Goal: Information Seeking & Learning: Learn about a topic

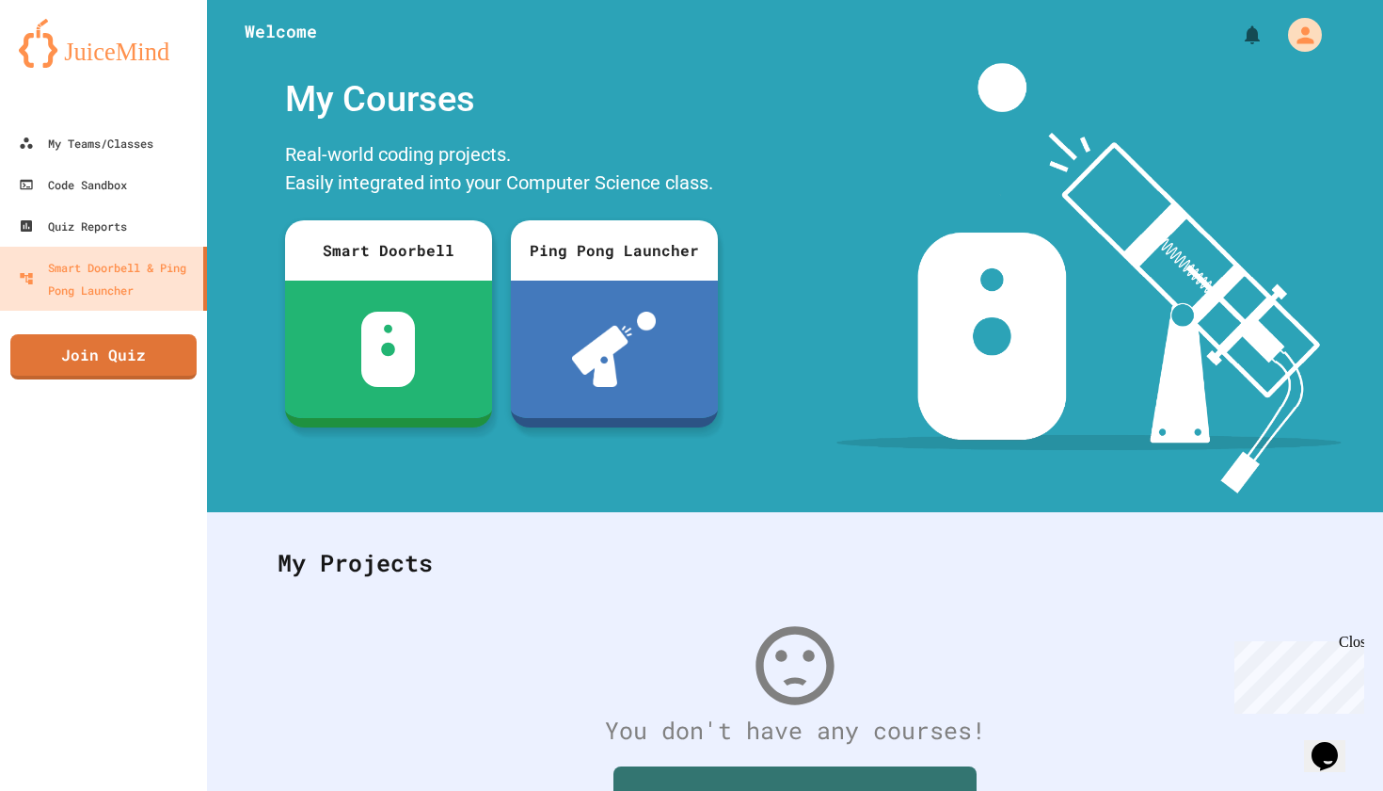
click at [1358, 643] on div "Close" at bounding box center [1351, 645] width 24 height 24
click at [92, 163] on link "My Teams/Classes" at bounding box center [104, 142] width 214 height 42
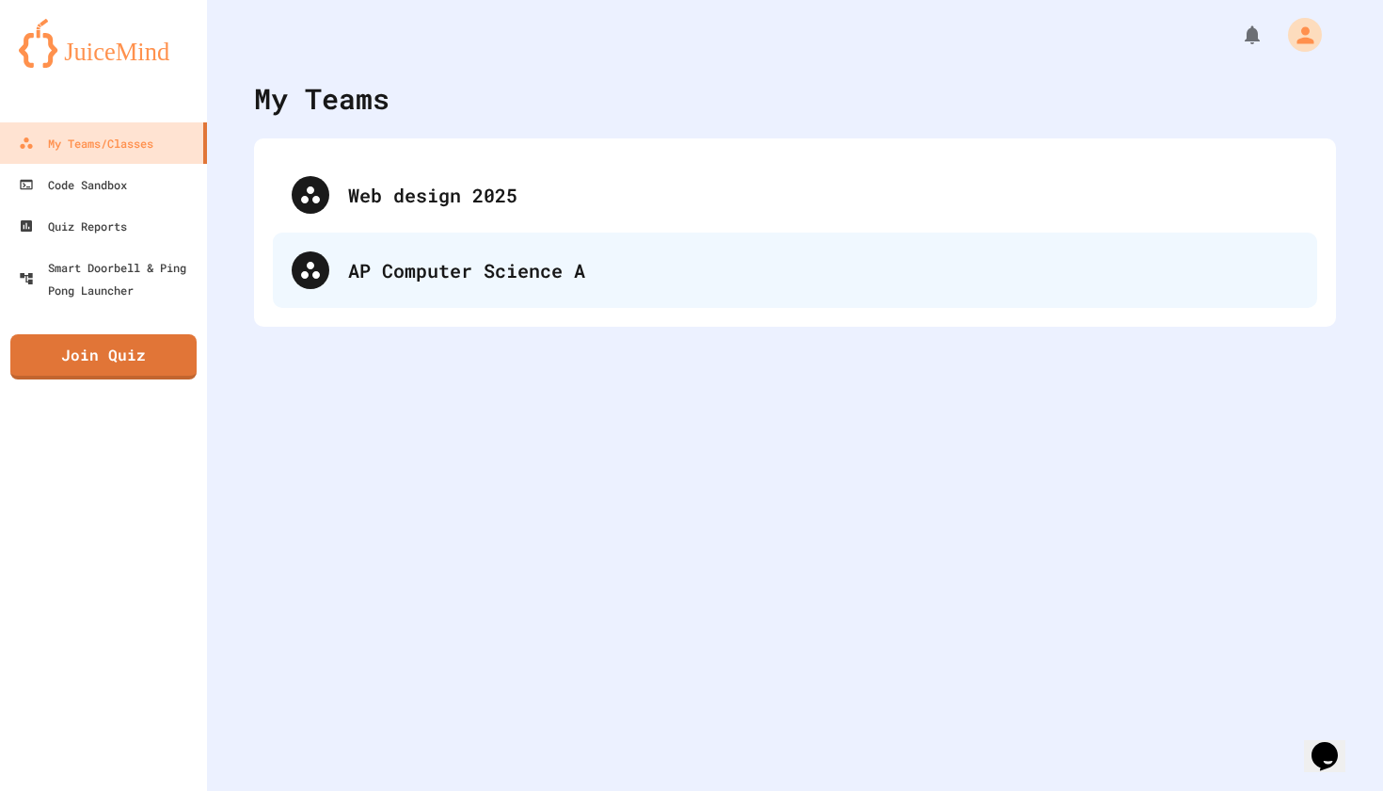
click at [406, 301] on div "AP Computer Science A" at bounding box center [795, 269] width 1045 height 75
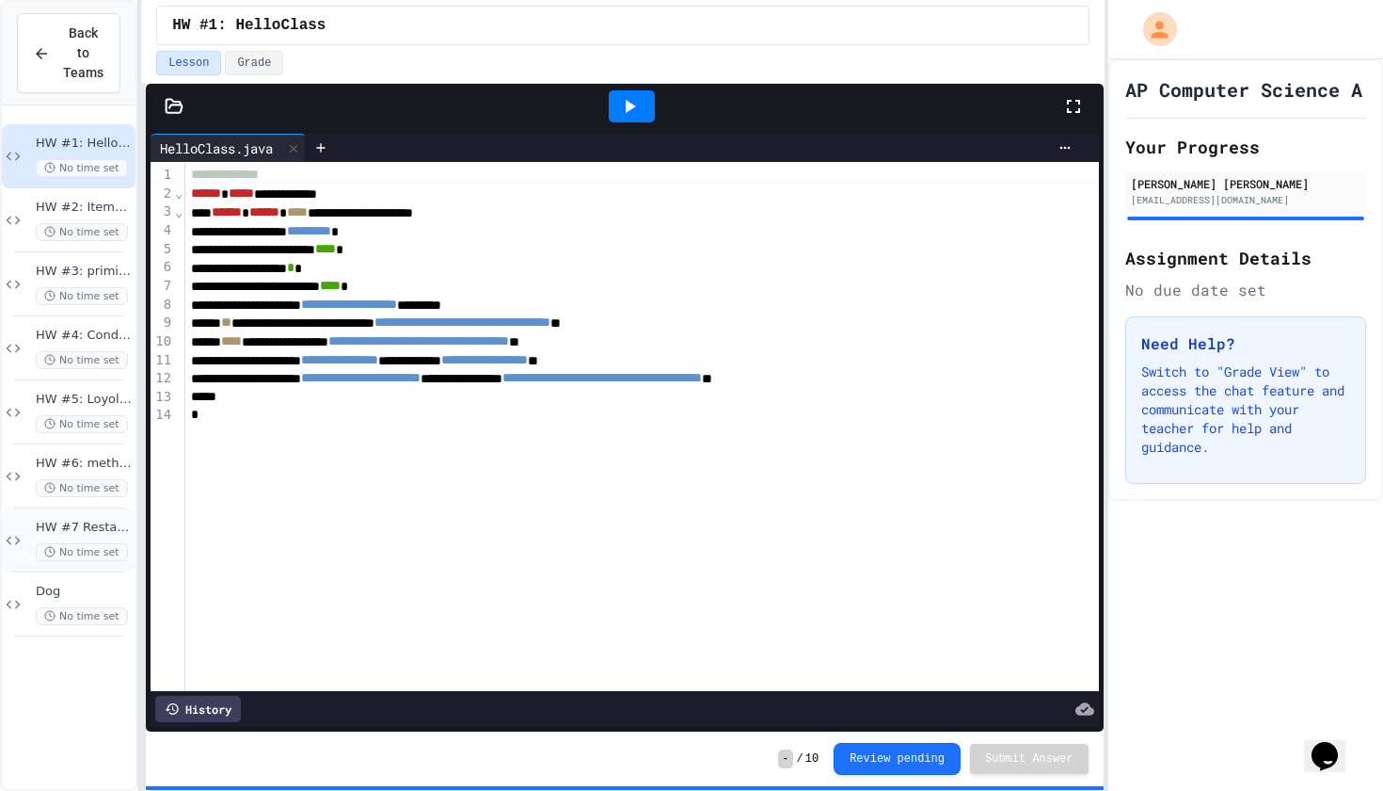
click at [96, 517] on div "HW #7 Restaurant class No time set" at bounding box center [69, 540] width 134 height 64
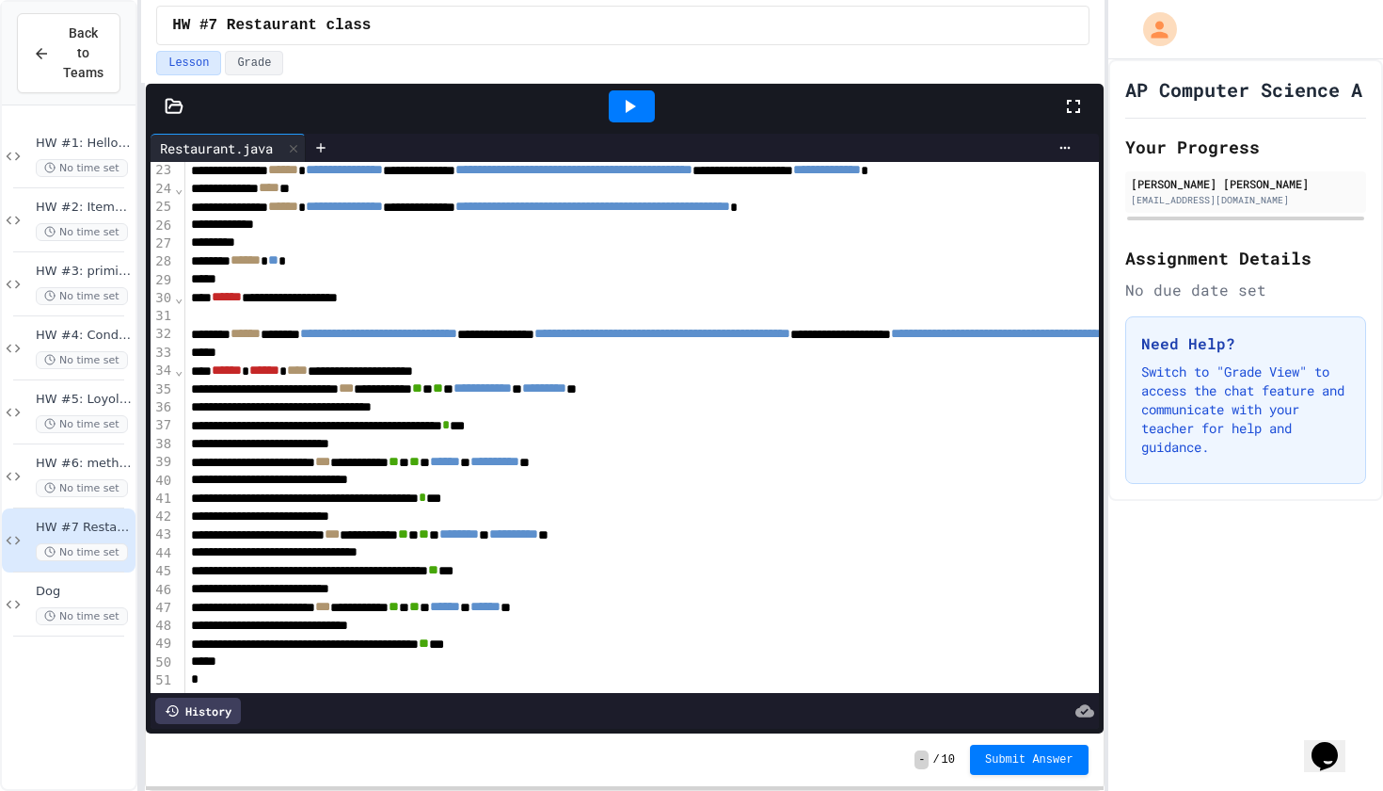
click at [626, 103] on icon at bounding box center [629, 106] width 23 height 23
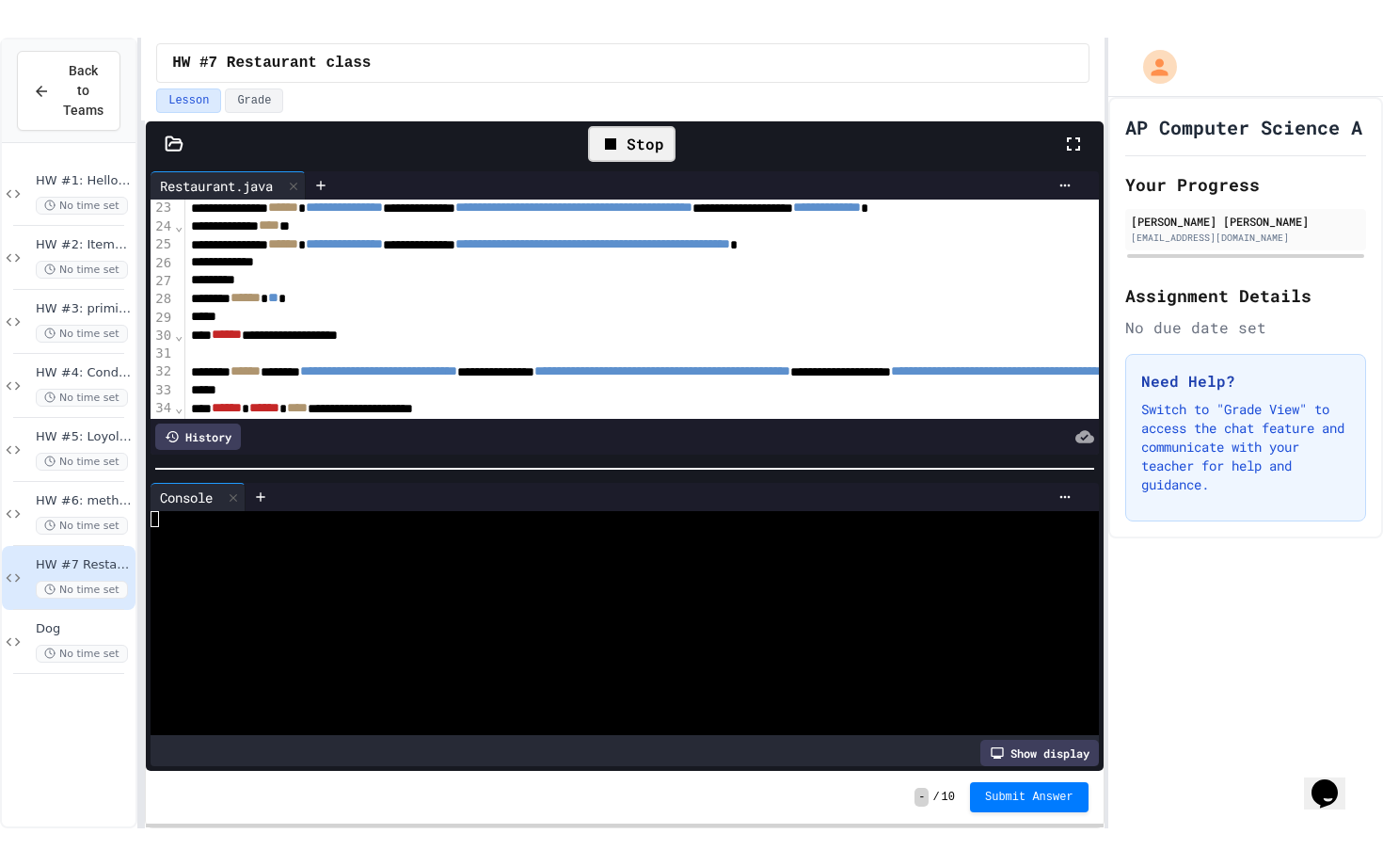
scroll to position [48, 0]
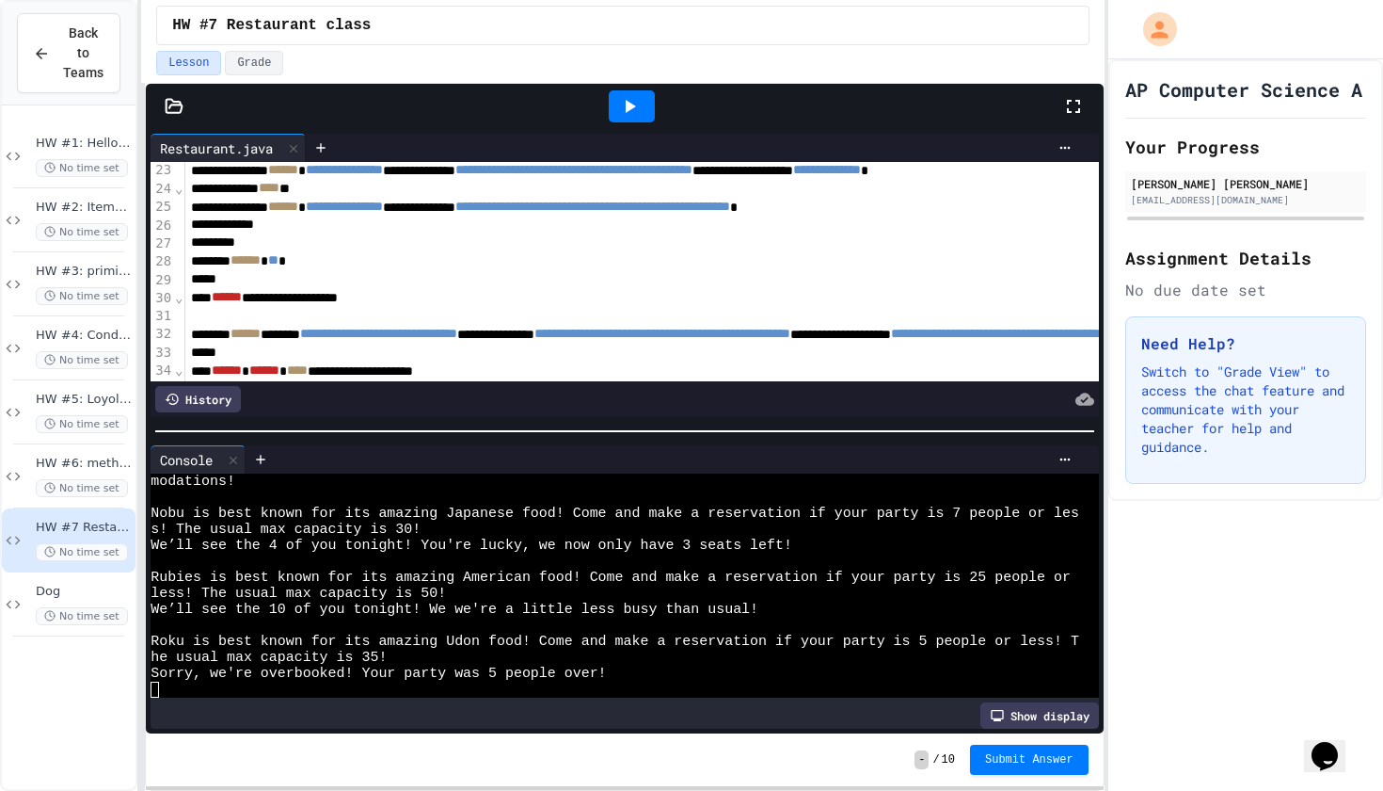
click at [1070, 91] on div at bounding box center [1082, 106] width 41 height 51
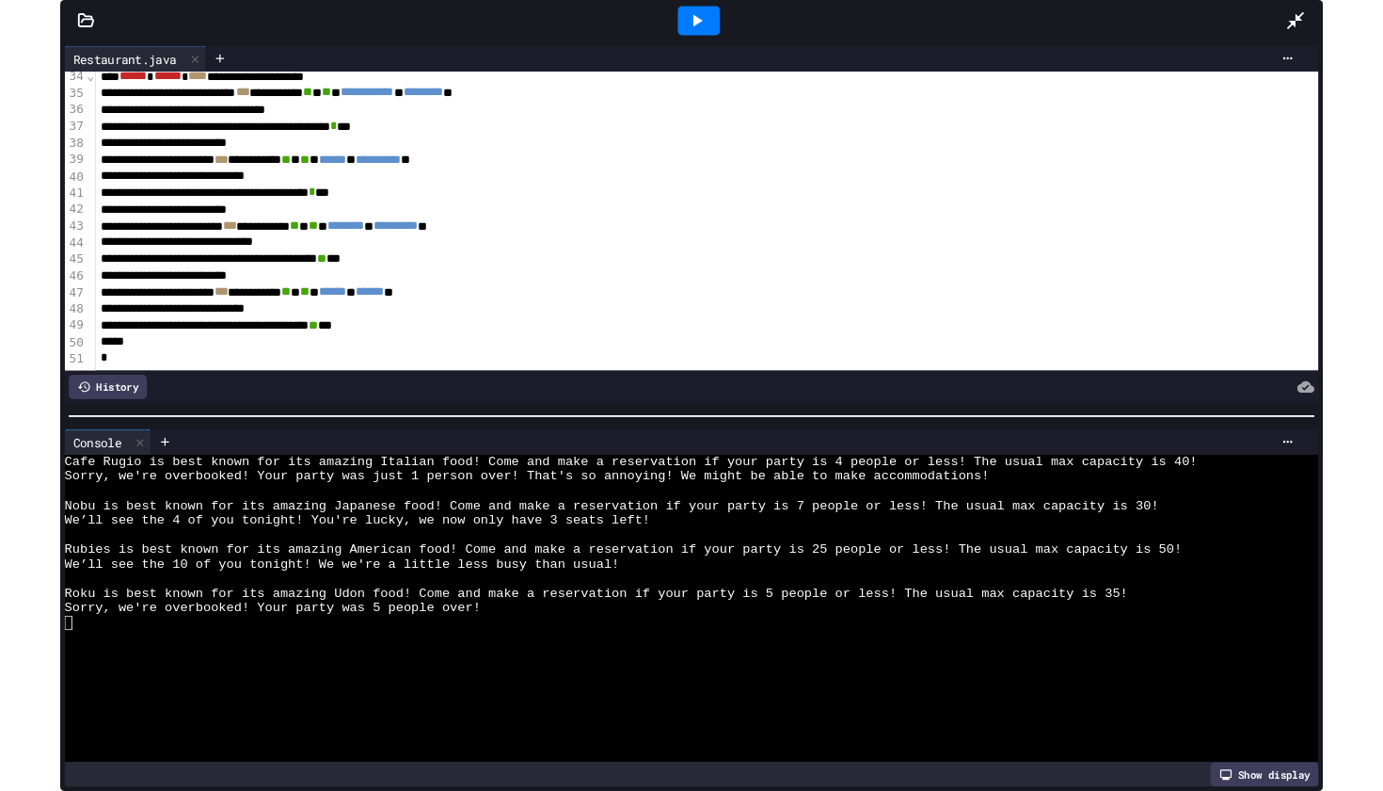
scroll to position [611, 0]
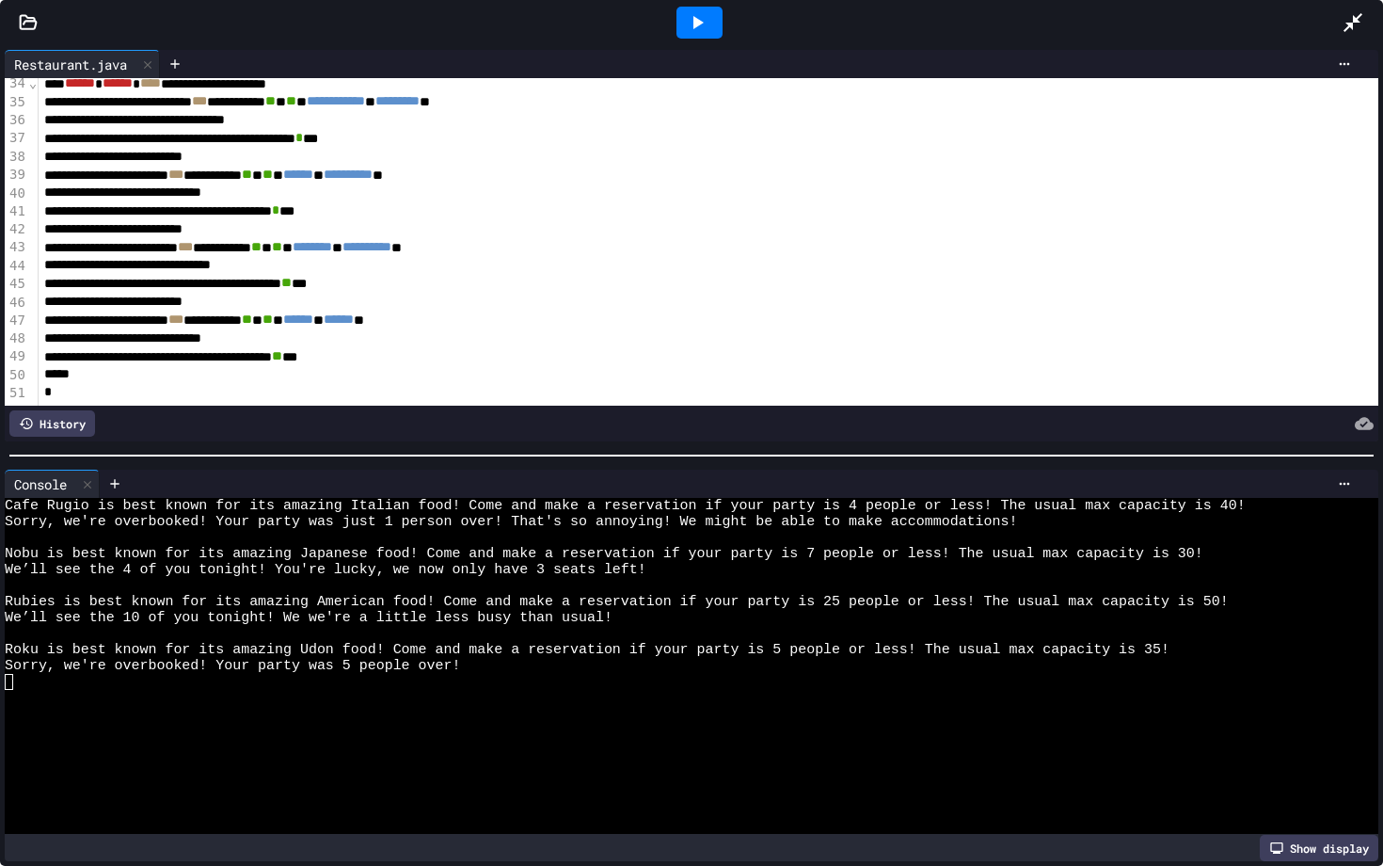
click at [354, 326] on span "******" at bounding box center [339, 318] width 30 height 13
click at [696, 28] on icon at bounding box center [697, 22] width 23 height 23
click at [1351, 26] on icon at bounding box center [1353, 22] width 19 height 19
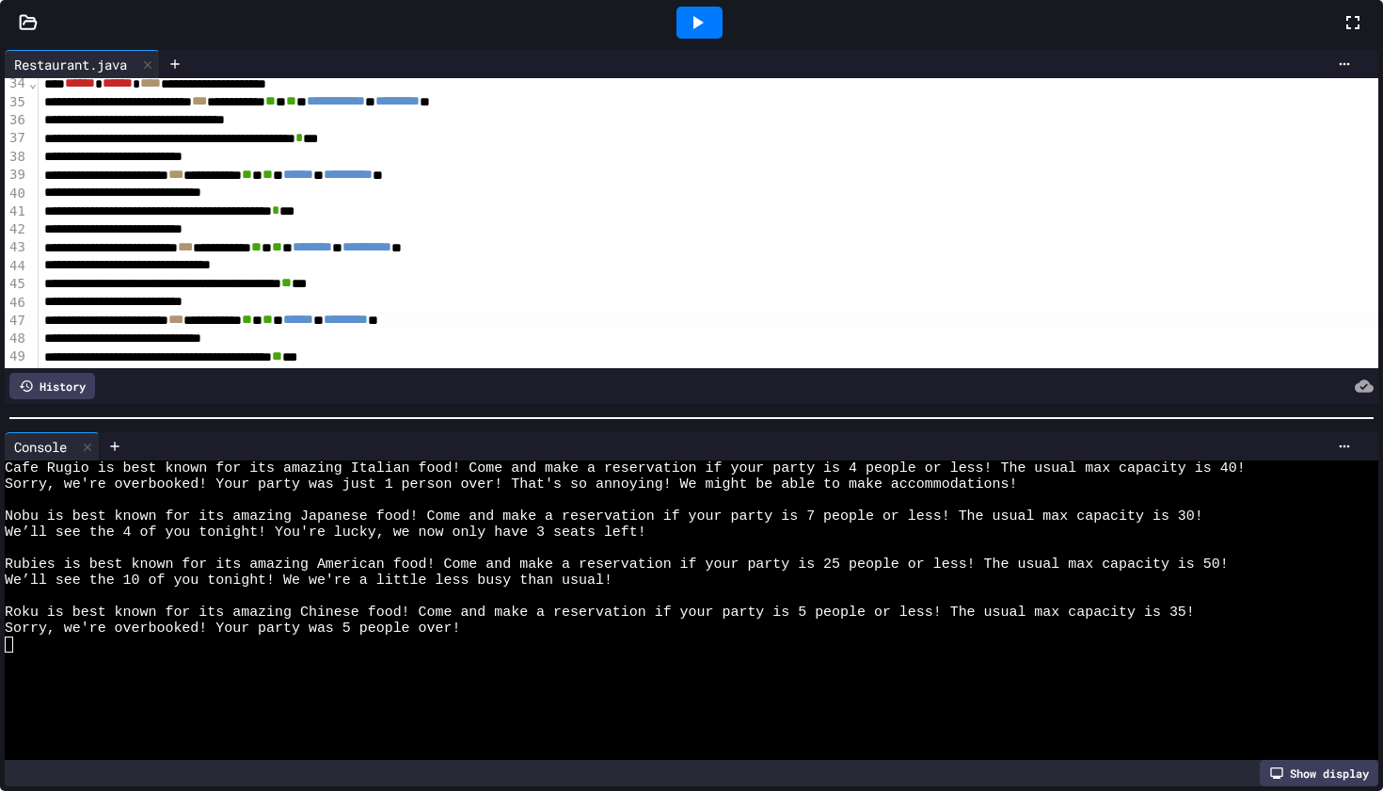
scroll to position [48, 0]
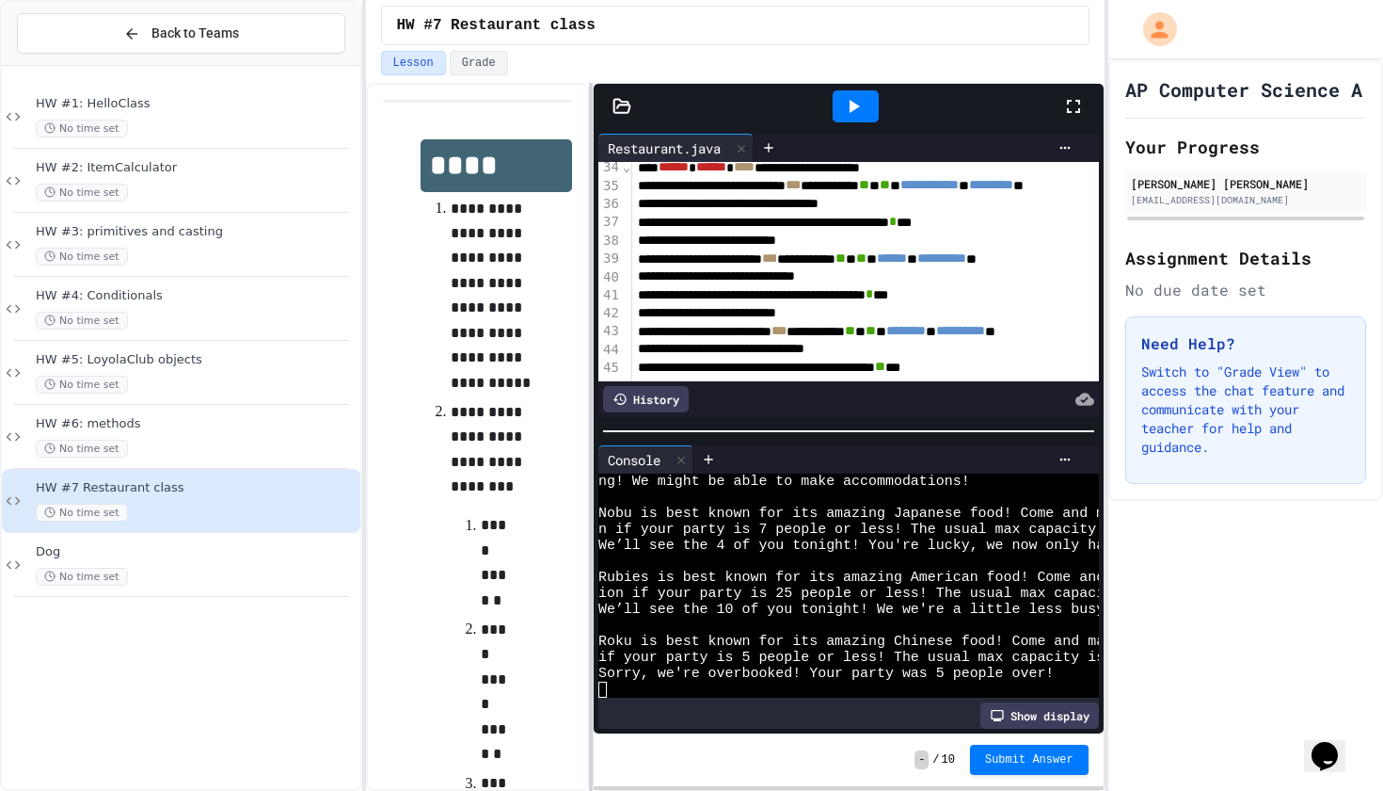
click at [369, 420] on div "**********" at bounding box center [691, 395] width 1383 height 791
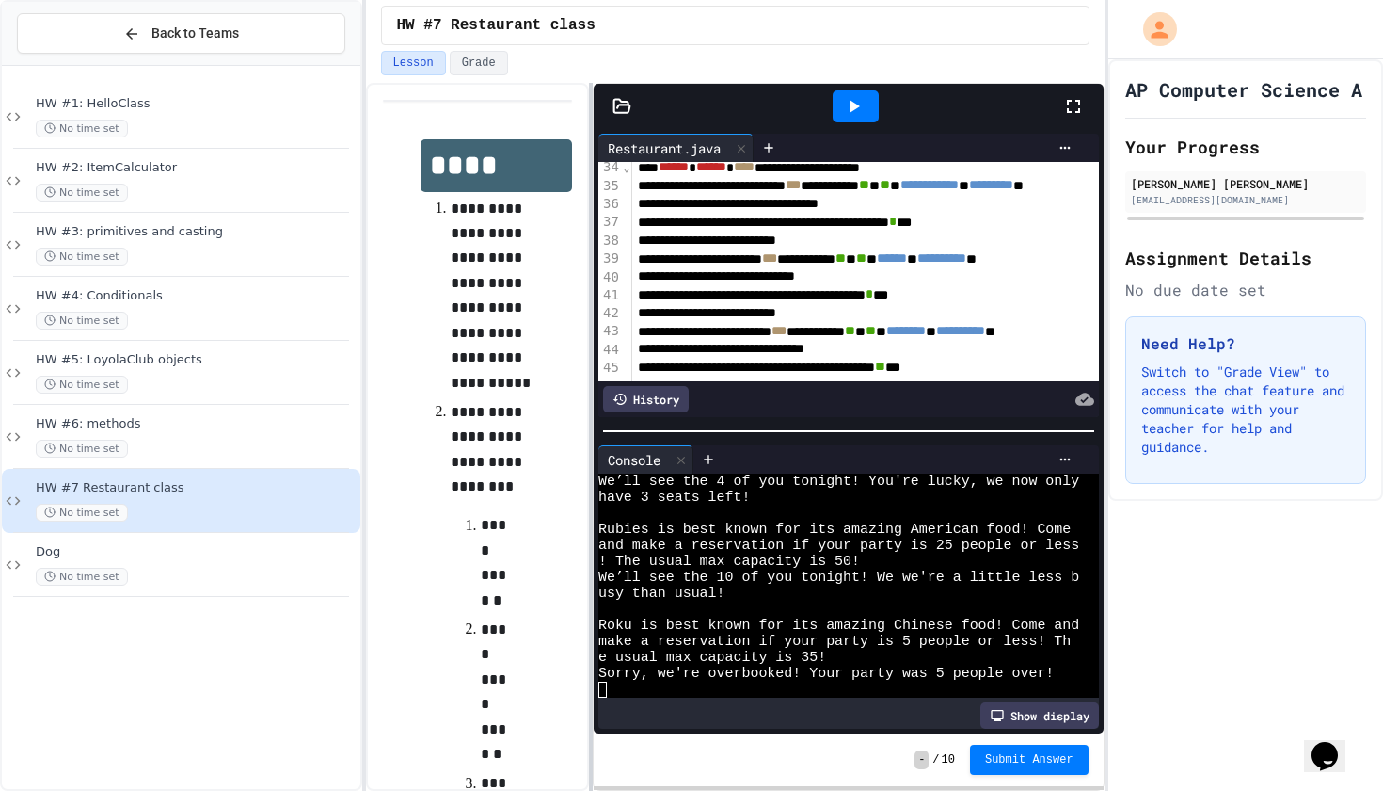
scroll to position [160, 0]
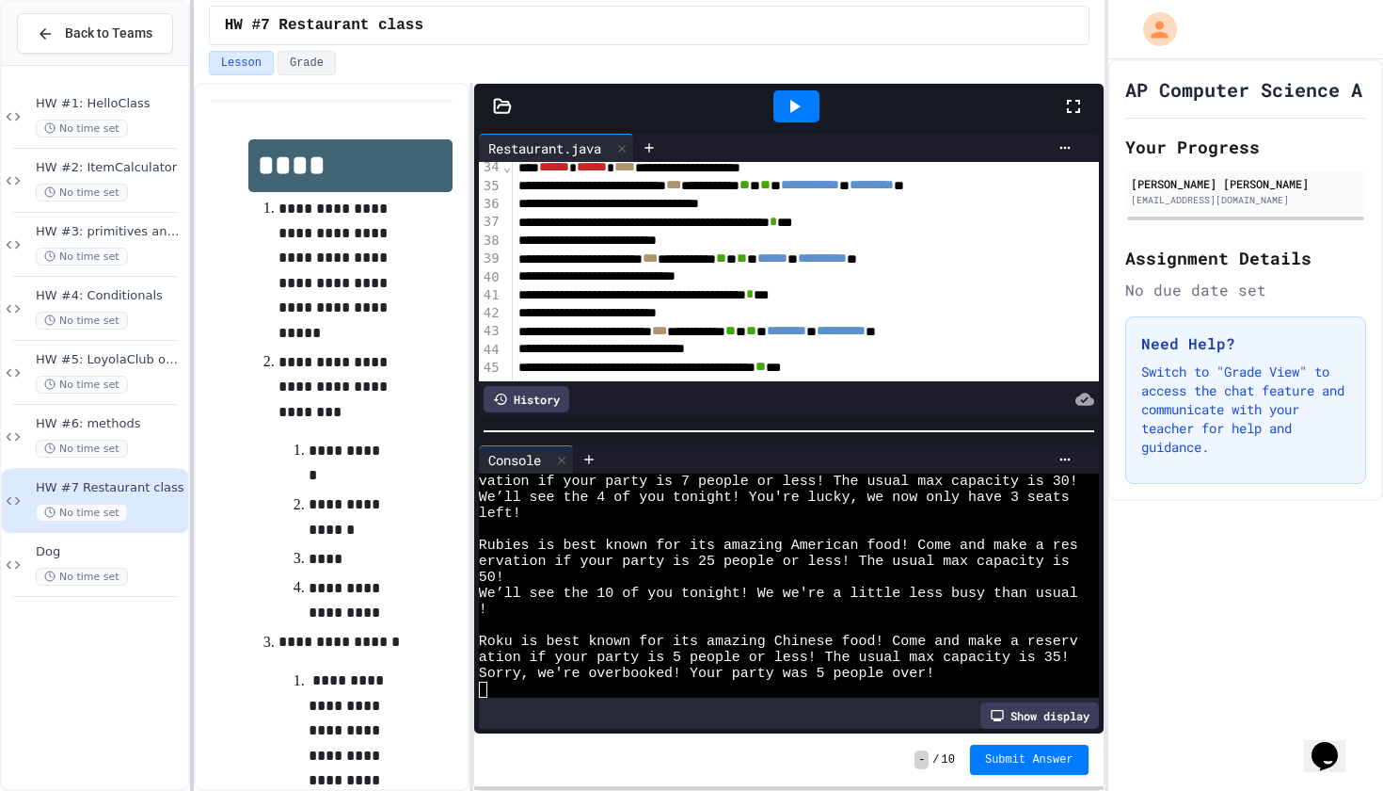
click at [190, 407] on div at bounding box center [192, 395] width 4 height 791
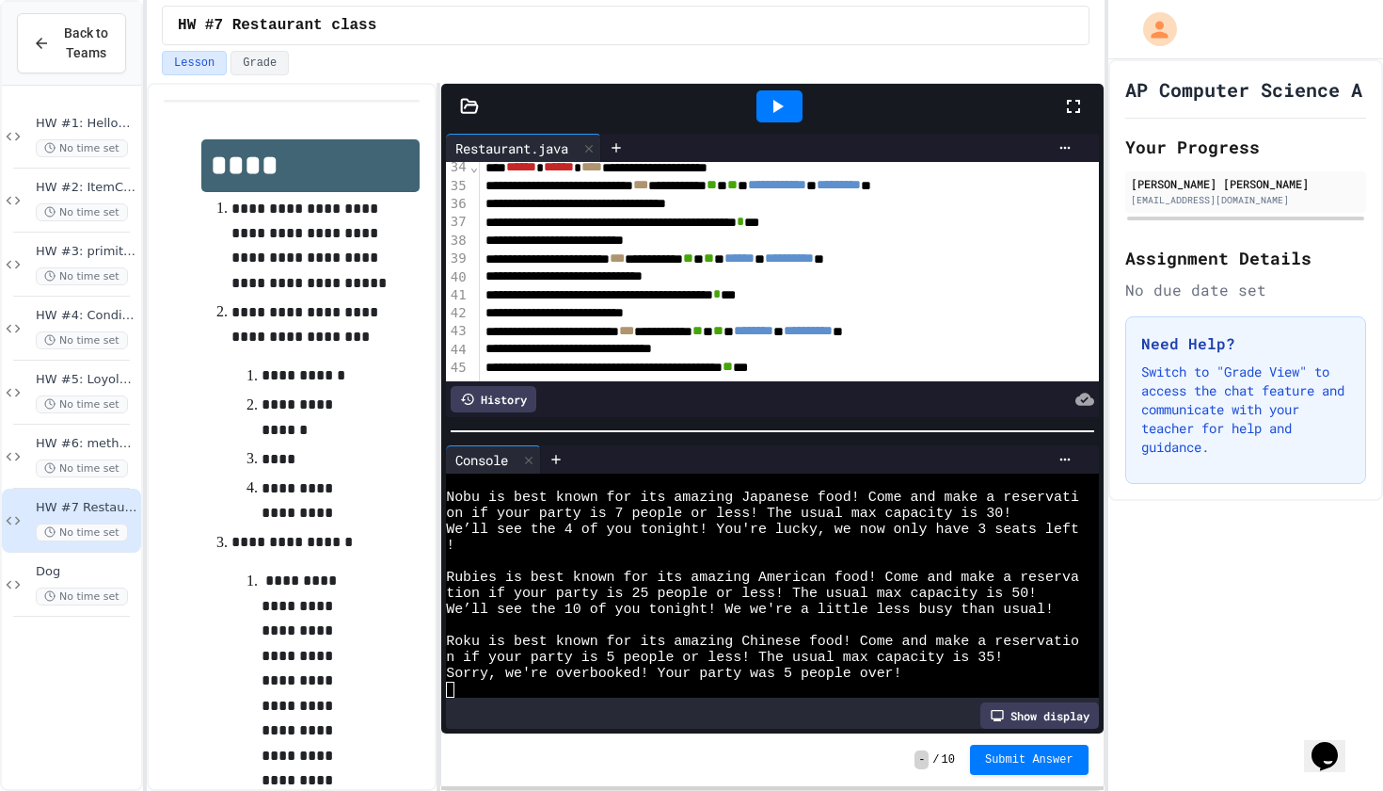
scroll to position [103, 0]
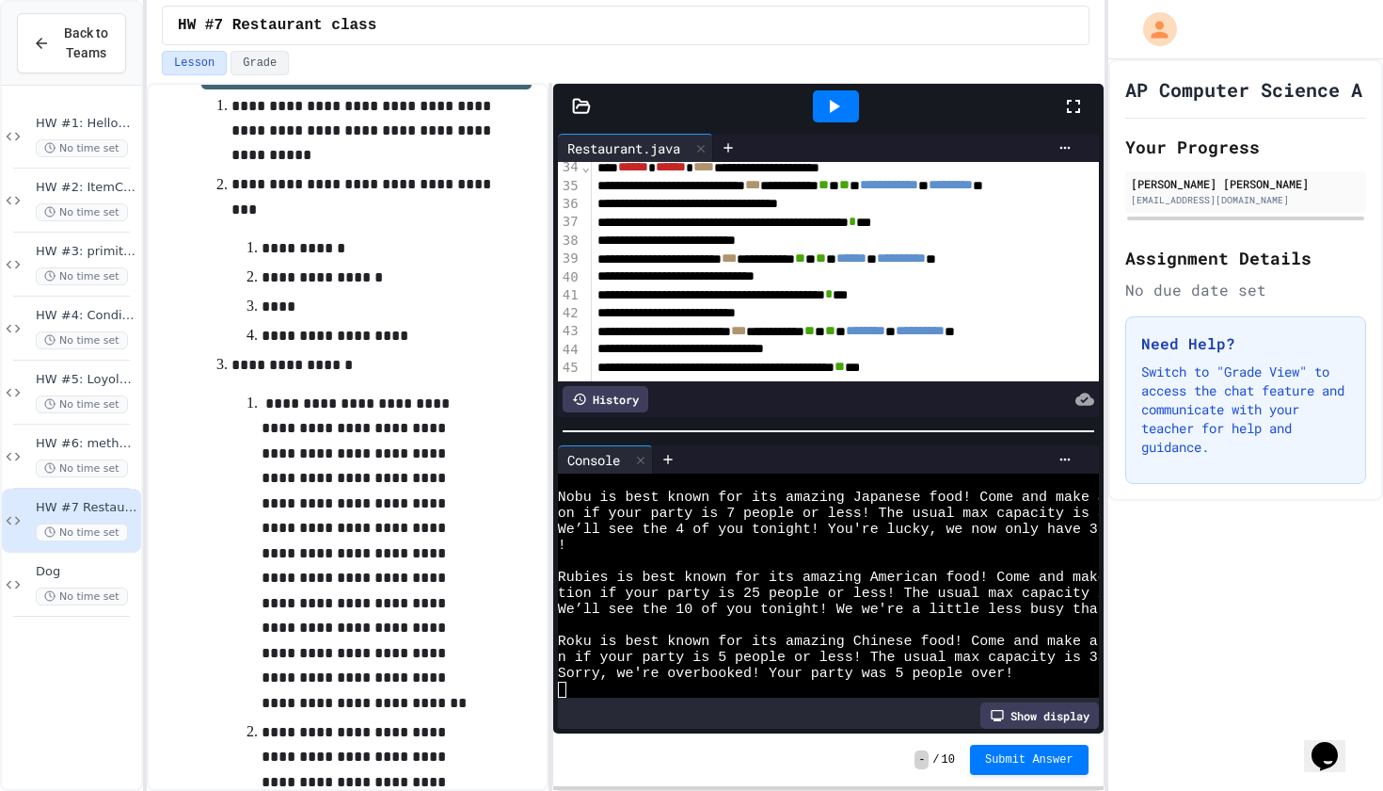
click at [553, 363] on div "**********" at bounding box center [626, 437] width 958 height 708
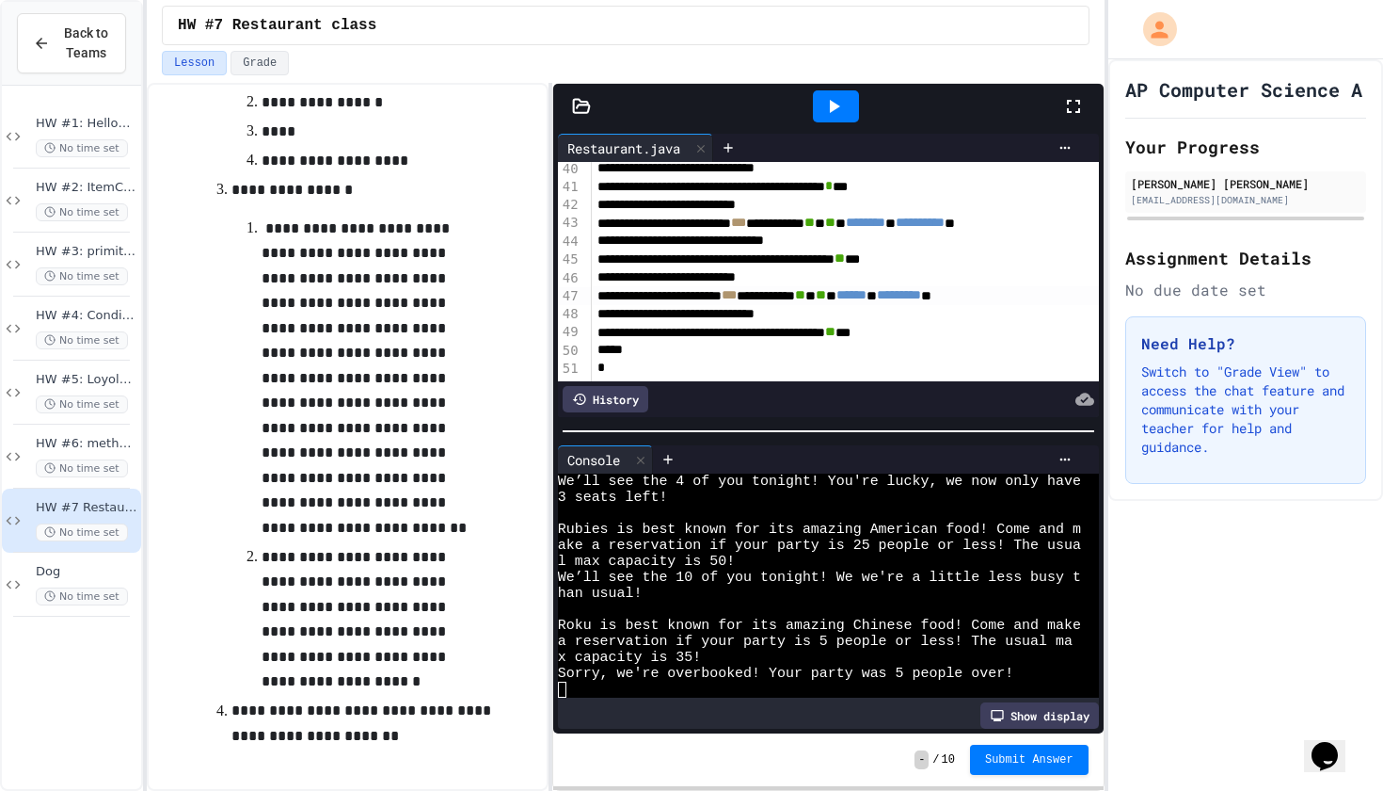
scroll to position [719, 0]
